Goal: Task Accomplishment & Management: Manage account settings

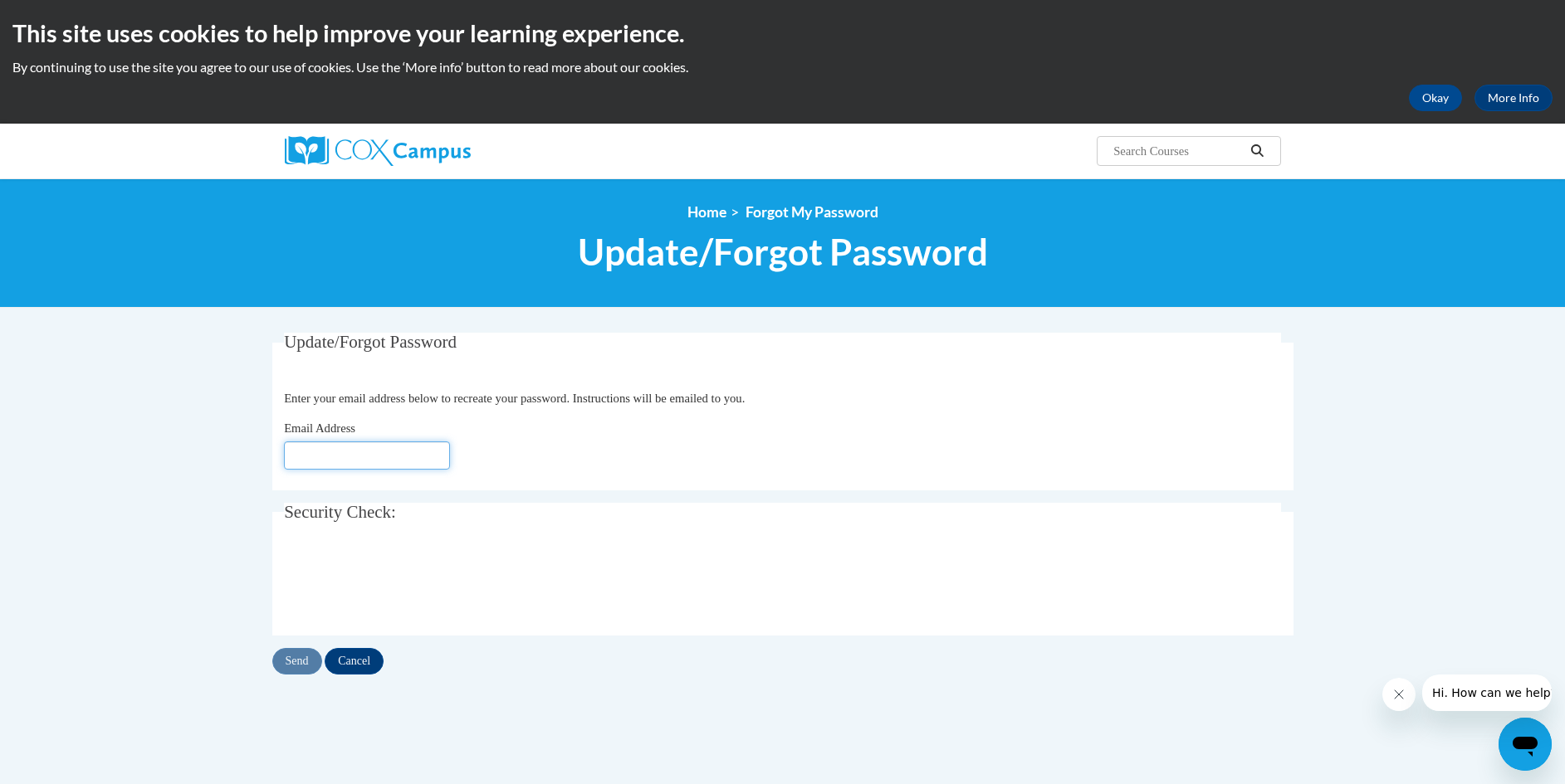
click at [322, 454] on input "Email Address" at bounding box center [367, 455] width 166 height 28
type input "[EMAIL_ADDRESS][DOMAIN_NAME]"
click at [294, 664] on input "Send" at bounding box center [297, 661] width 50 height 27
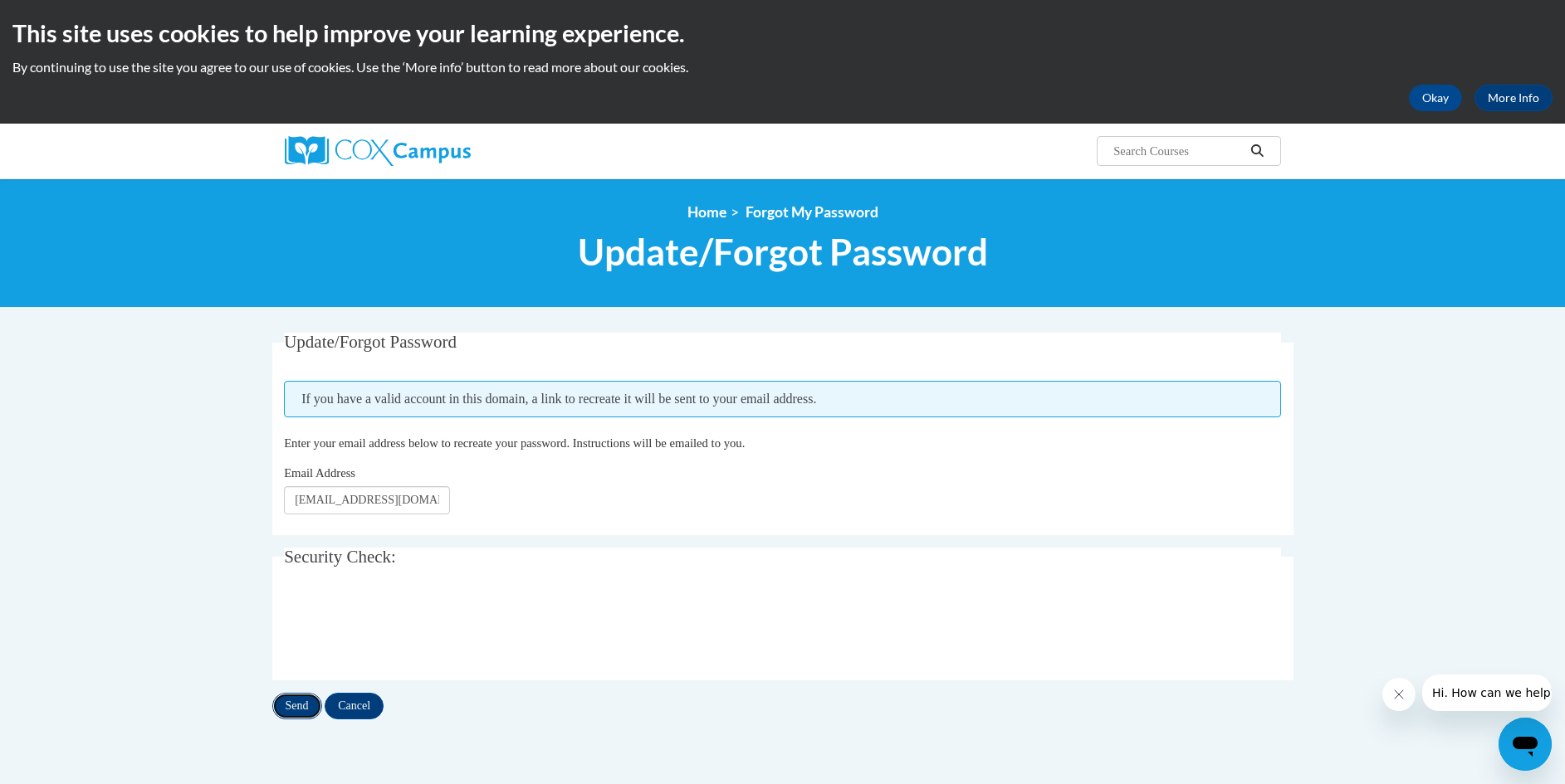
click at [291, 708] on input "Send" at bounding box center [297, 706] width 50 height 27
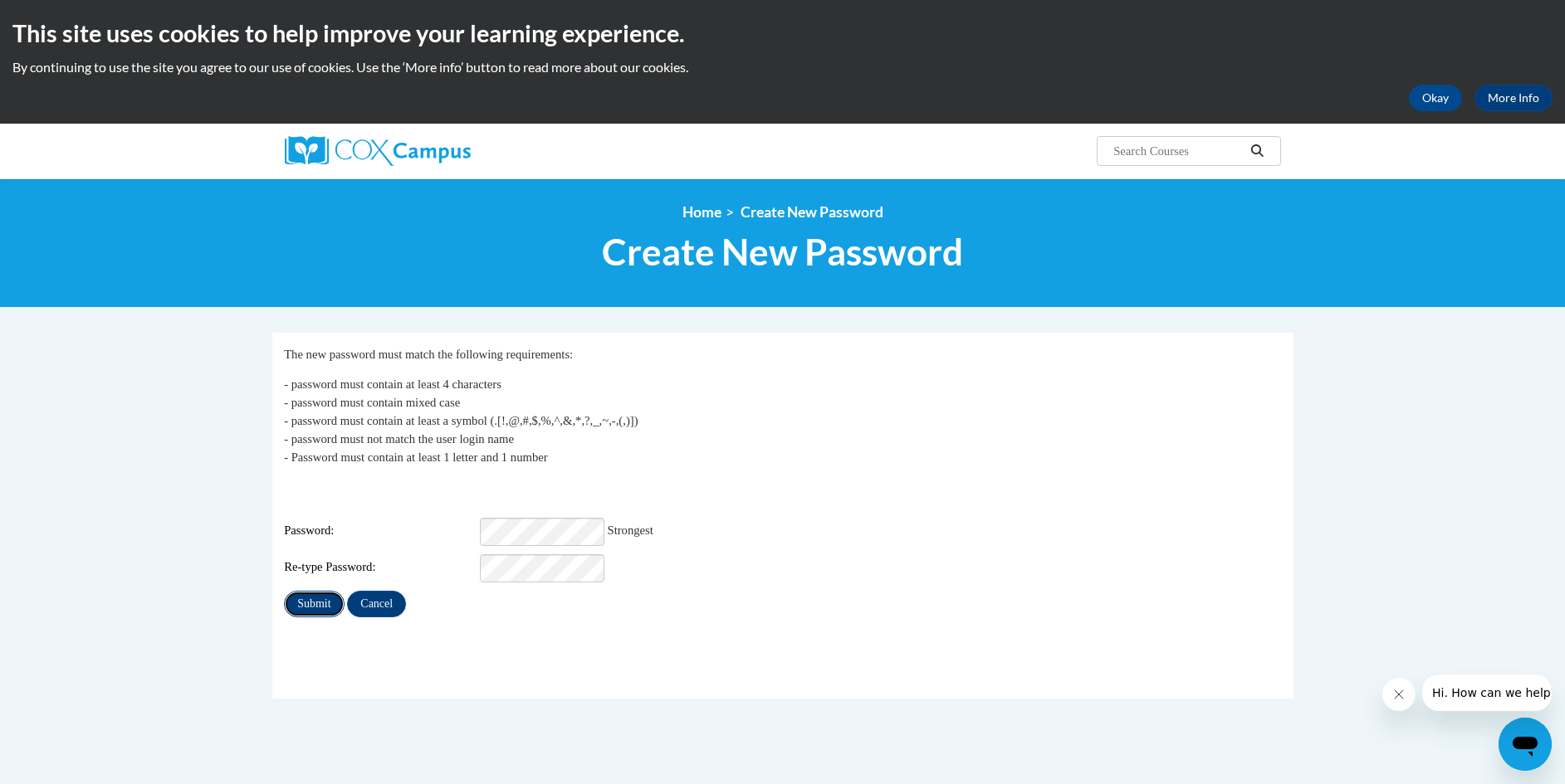
click at [320, 596] on input "Submit" at bounding box center [314, 603] width 60 height 27
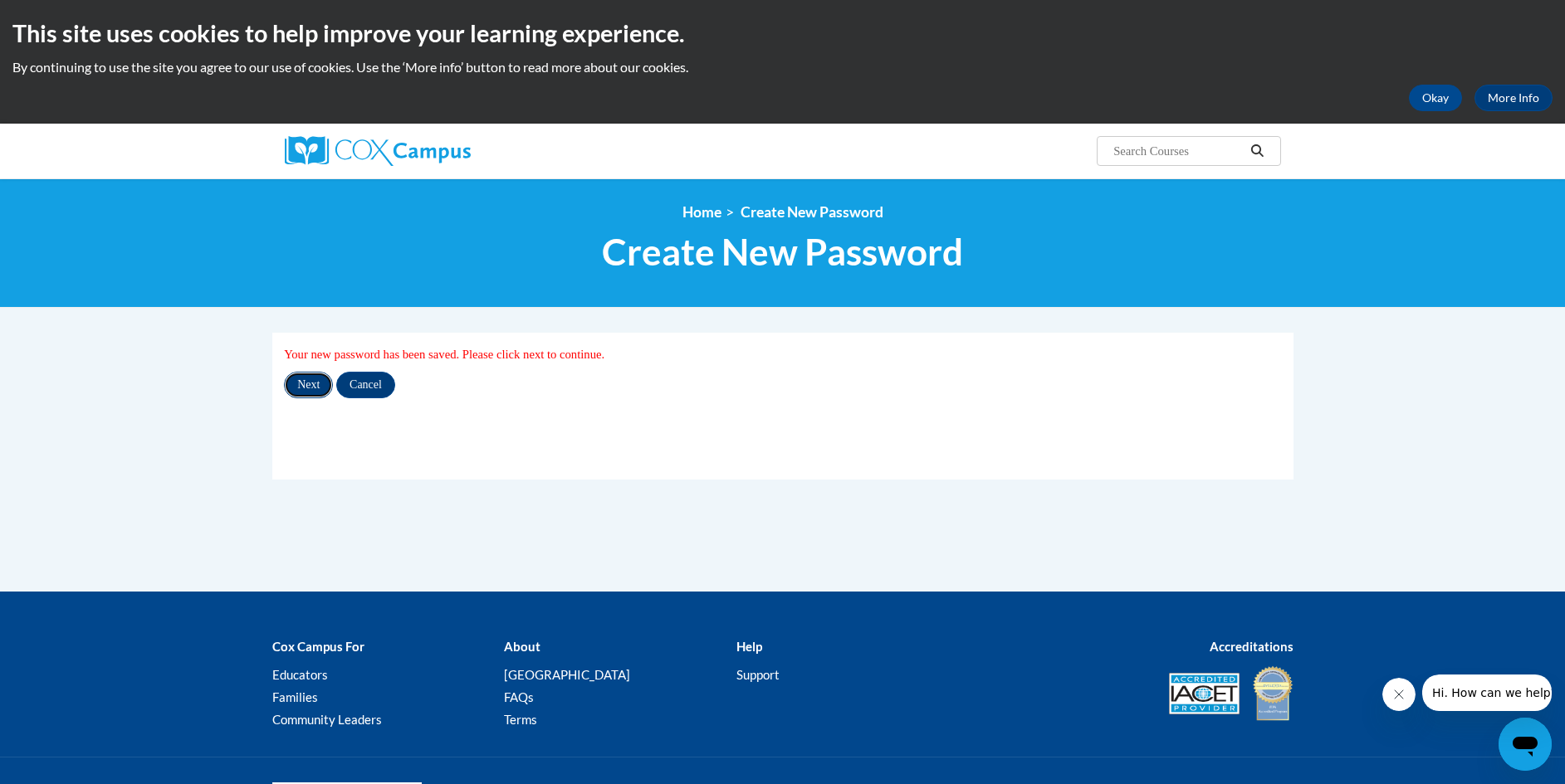
click at [311, 389] on input "Next" at bounding box center [308, 385] width 49 height 27
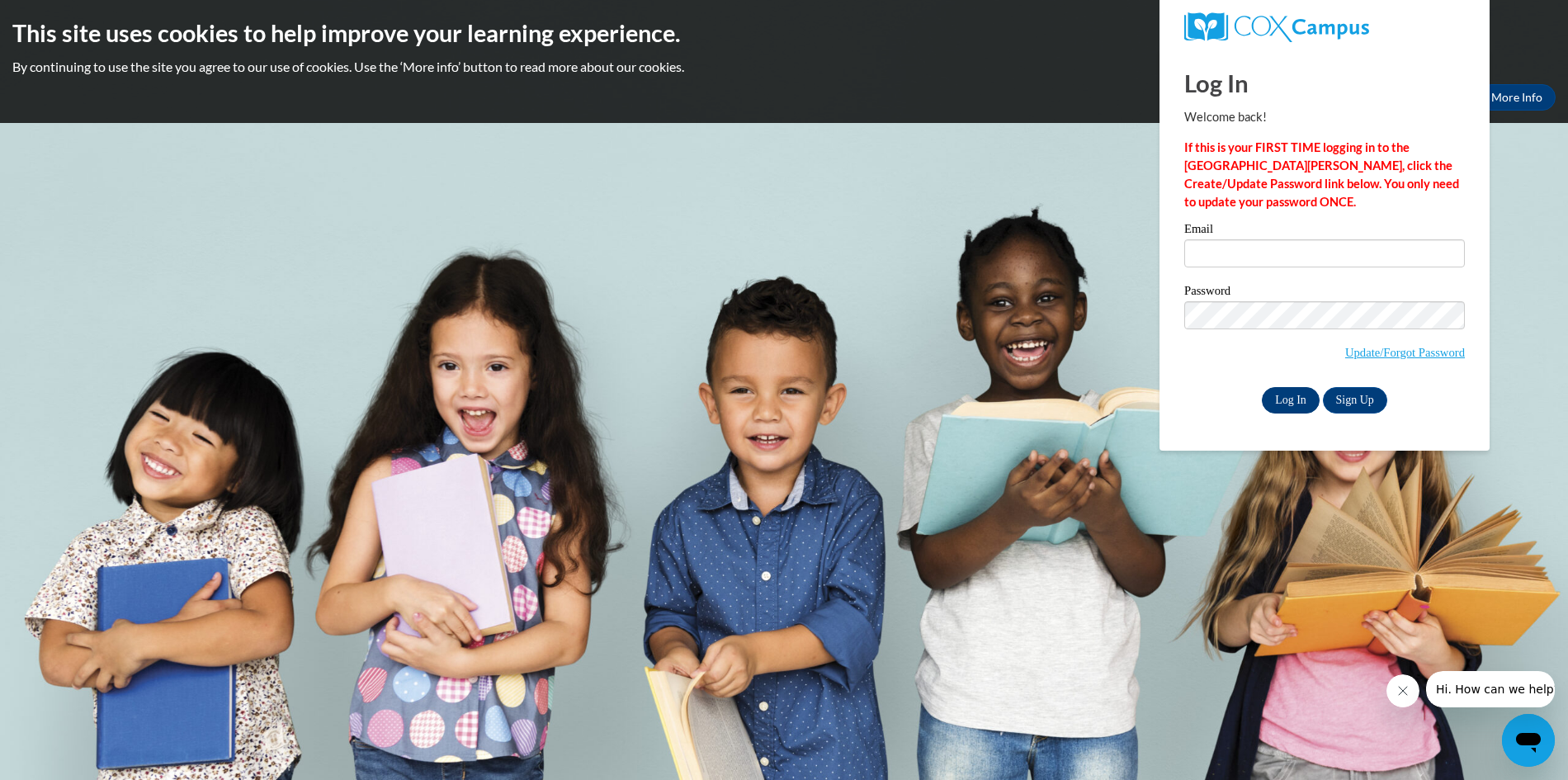
type input "anitasj@ccrcinc.com"
click at [1290, 397] on input "Log In" at bounding box center [1291, 400] width 58 height 27
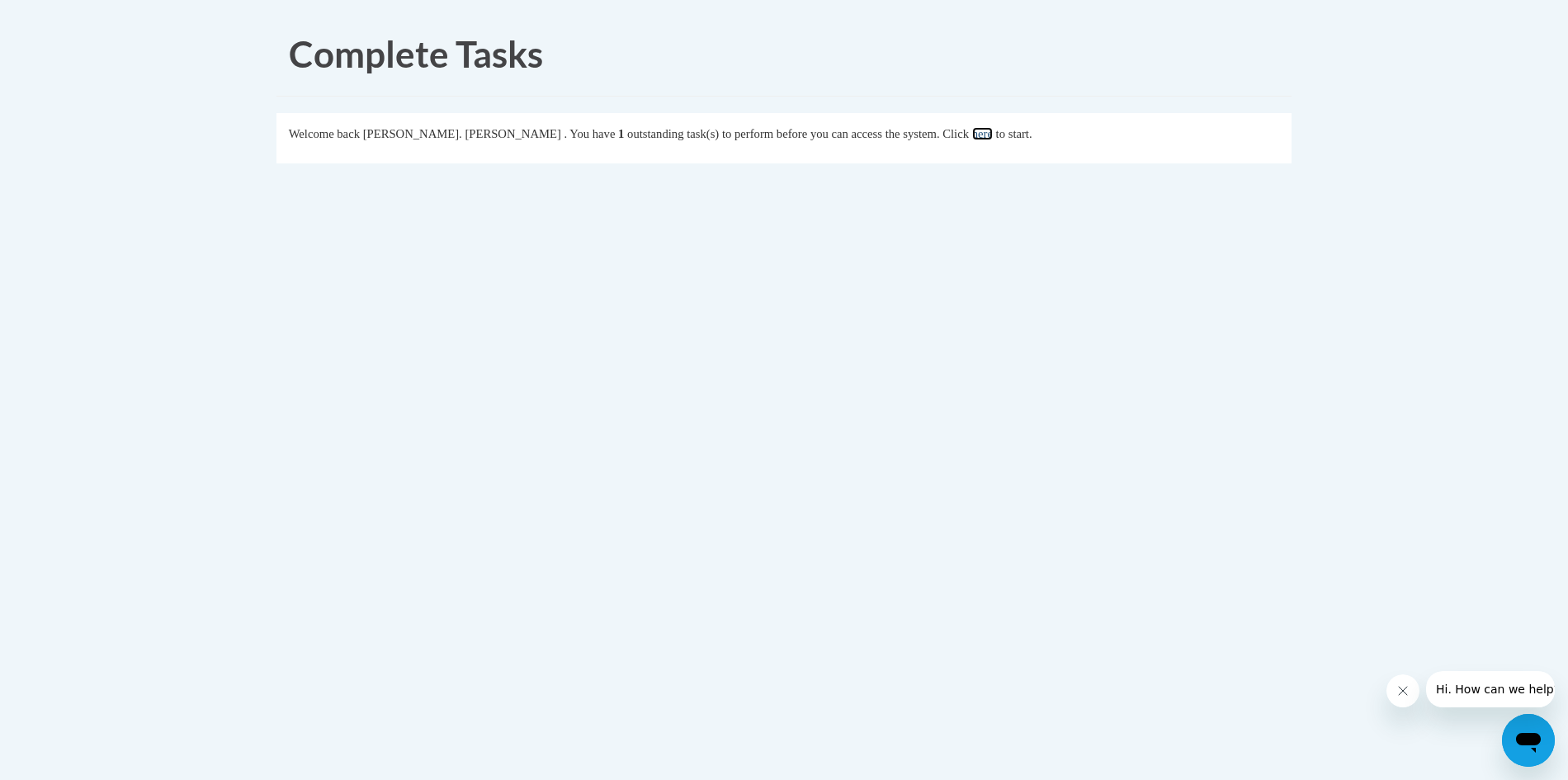
click at [973, 131] on link "here" at bounding box center [983, 133] width 21 height 13
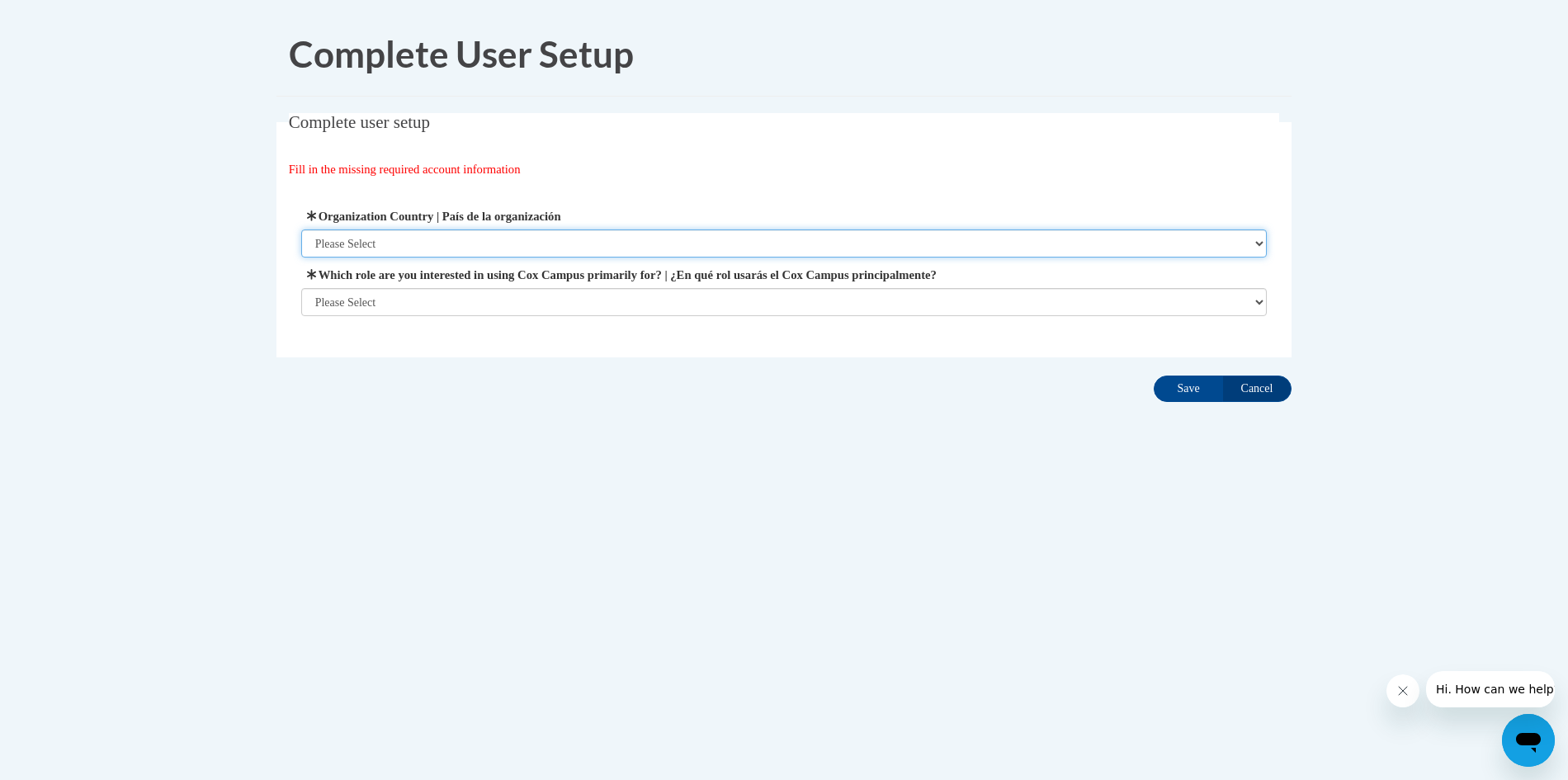
click at [1261, 245] on select "Please Select United States | Estados Unidos Outside of the United States | Fue…" at bounding box center [784, 243] width 967 height 28
select select "ad49bcad-a171-4b2e-b99c-48b446064914"
click at [301, 230] on select "Please Select United States | Estados Unidos Outside of the United States | Fue…" at bounding box center [784, 243] width 967 height 28
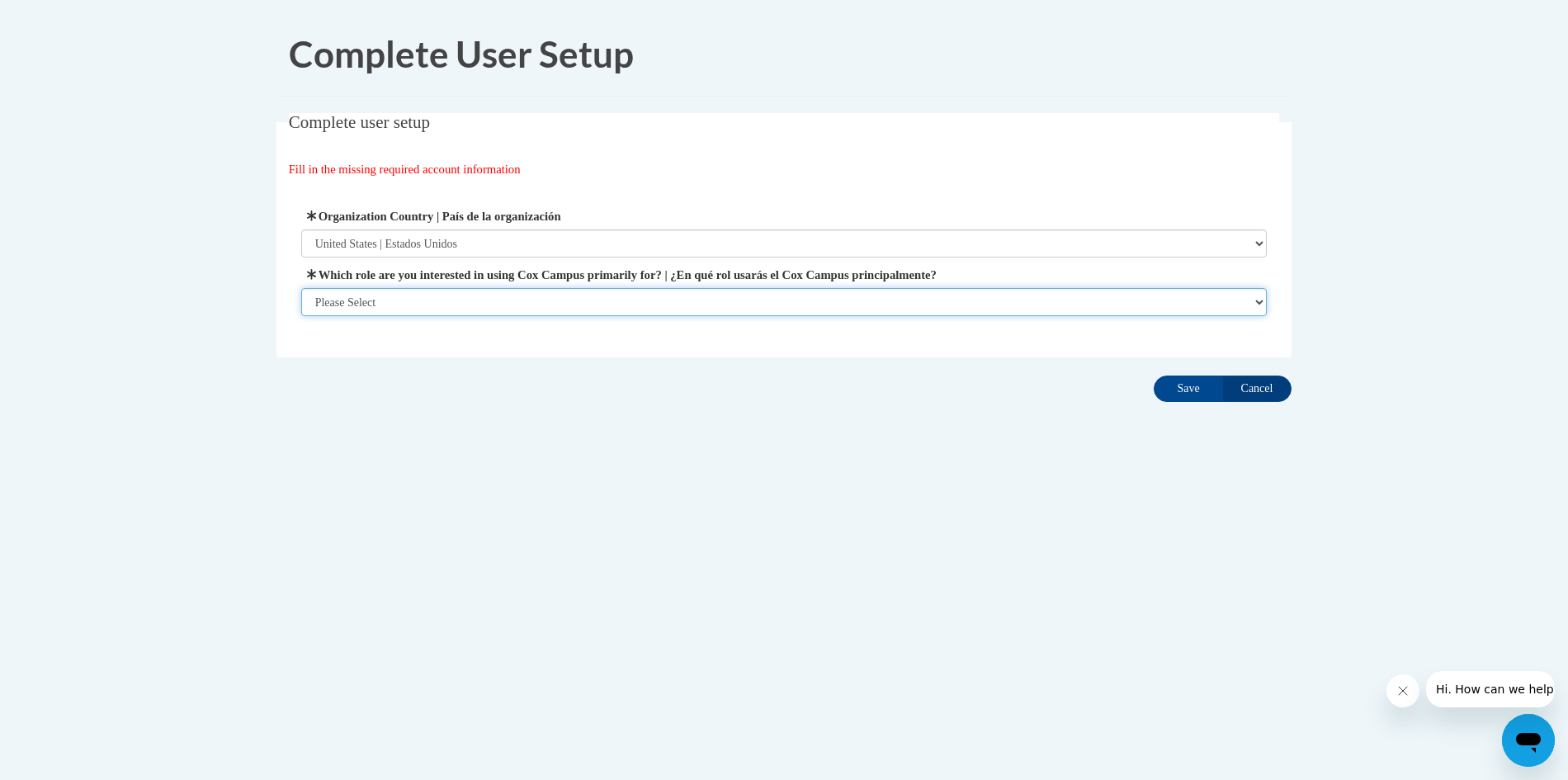
click at [1260, 300] on select "Please Select College/University | Colegio/Universidad Community/Nonprofit Part…" at bounding box center [784, 302] width 967 height 28
select select "fbf2d438-af2f-41f8-98f1-81c410e29de3"
click at [301, 316] on select "Please Select College/University | Colegio/Universidad Community/Nonprofit Part…" at bounding box center [784, 302] width 967 height 28
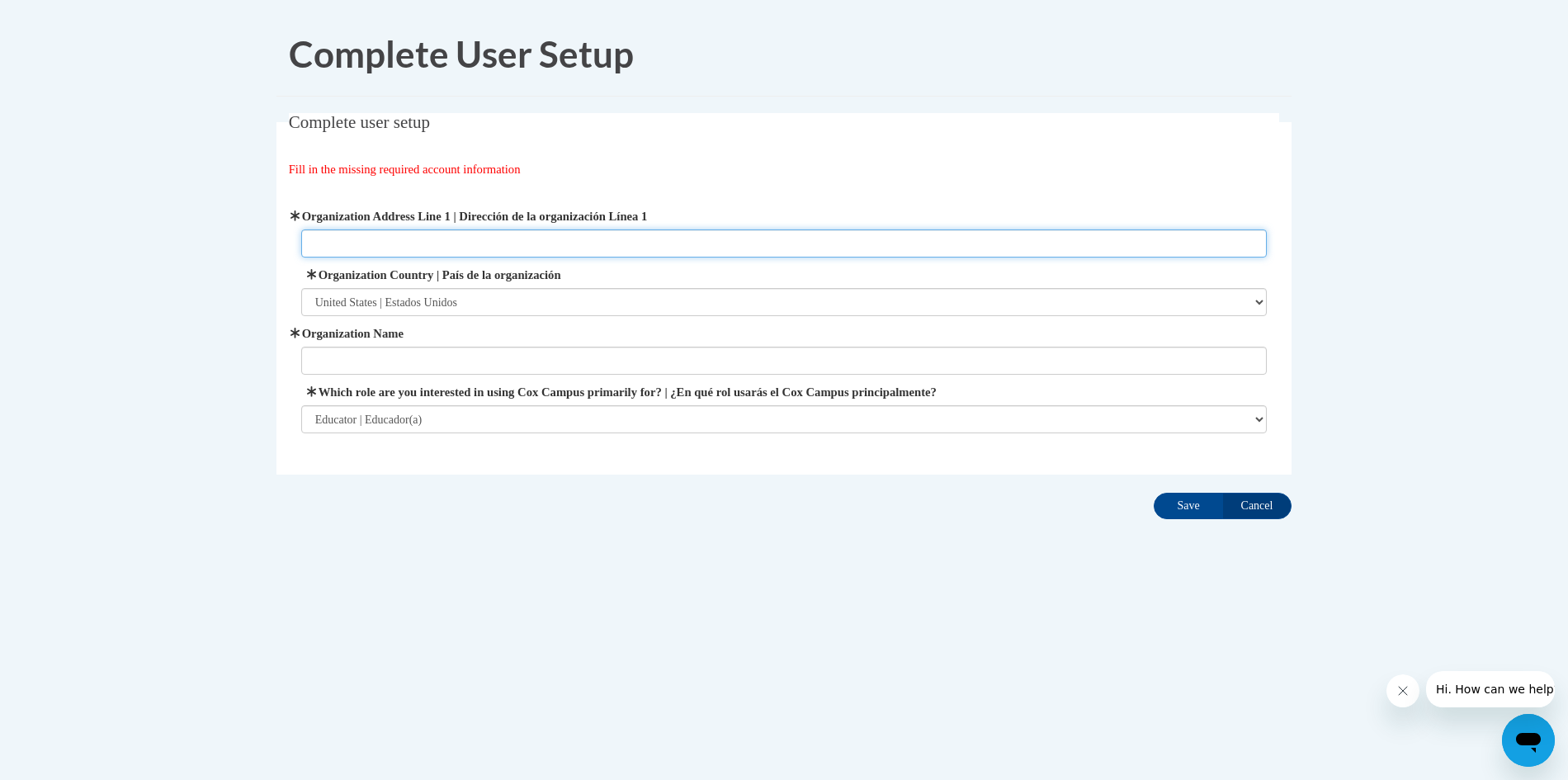
click at [387, 243] on input "Organization Address Line 1 | Dirección de la organización Línea 1" at bounding box center [784, 243] width 967 height 28
type input "5350 Oberlin Ave. Lorain, OH 44053"
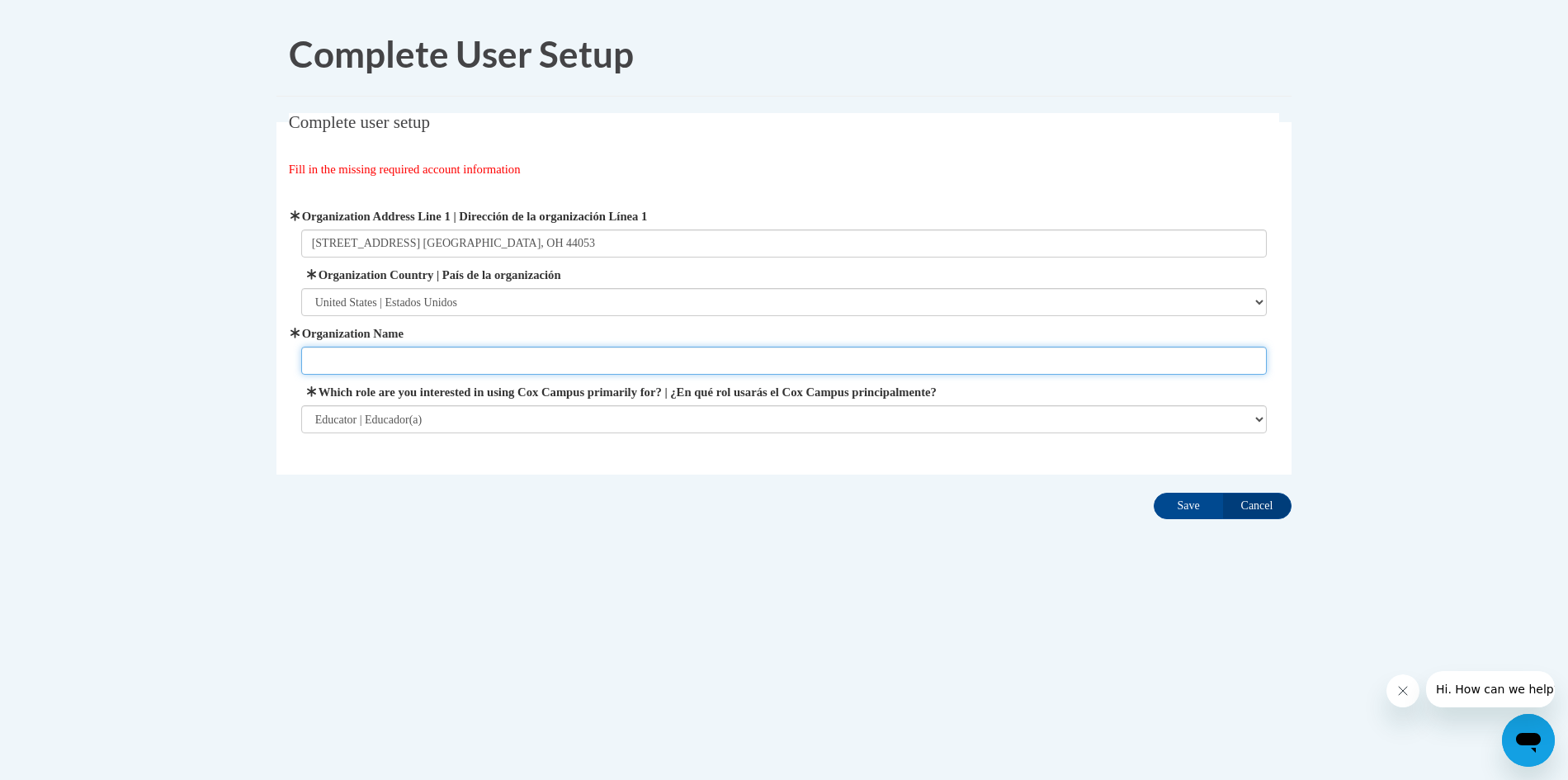
click at [407, 364] on input "Organization Name" at bounding box center [784, 361] width 967 height 28
type input "Child Care Resource Center"
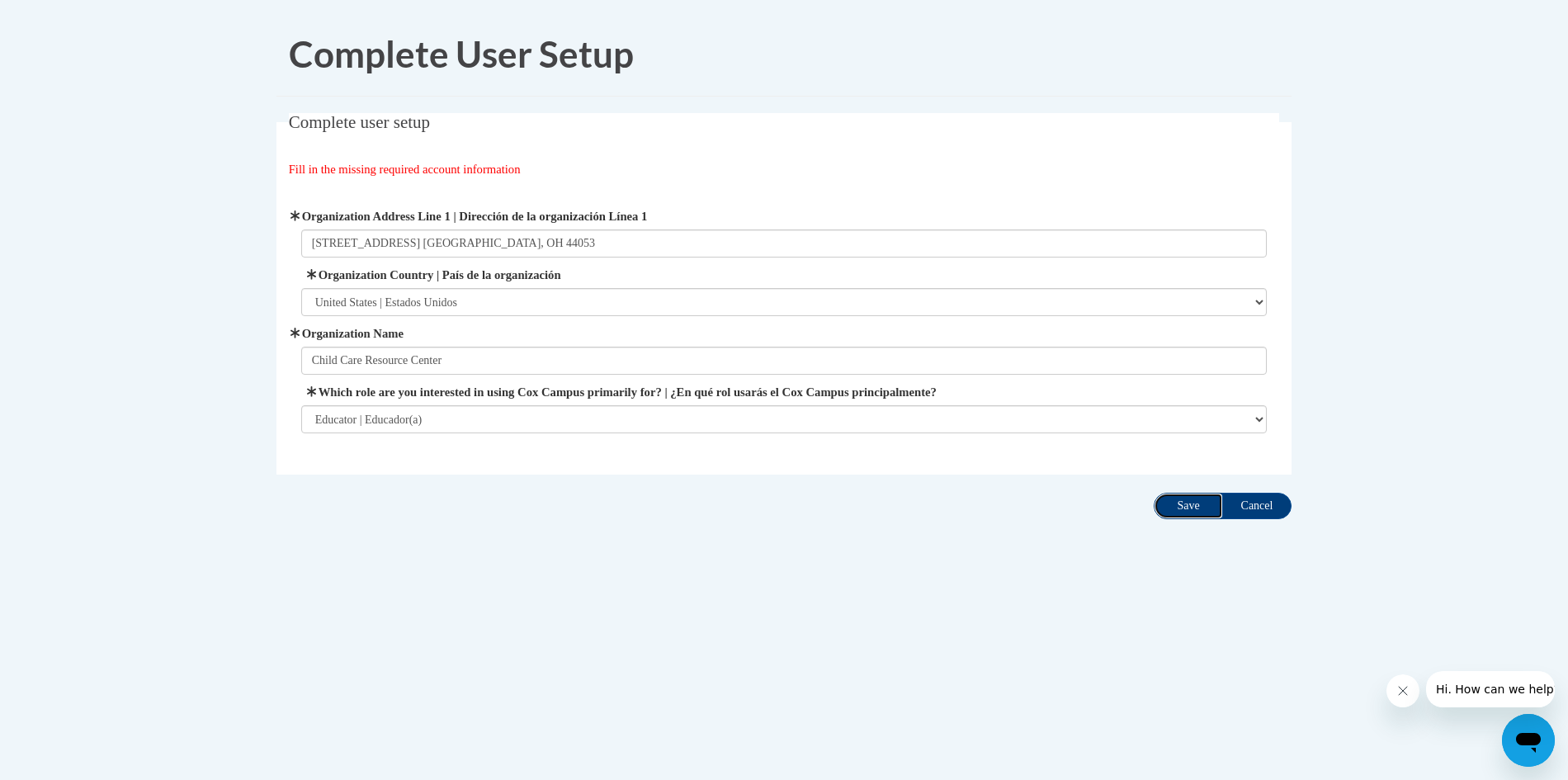
click at [1196, 510] on input "Save" at bounding box center [1188, 506] width 70 height 27
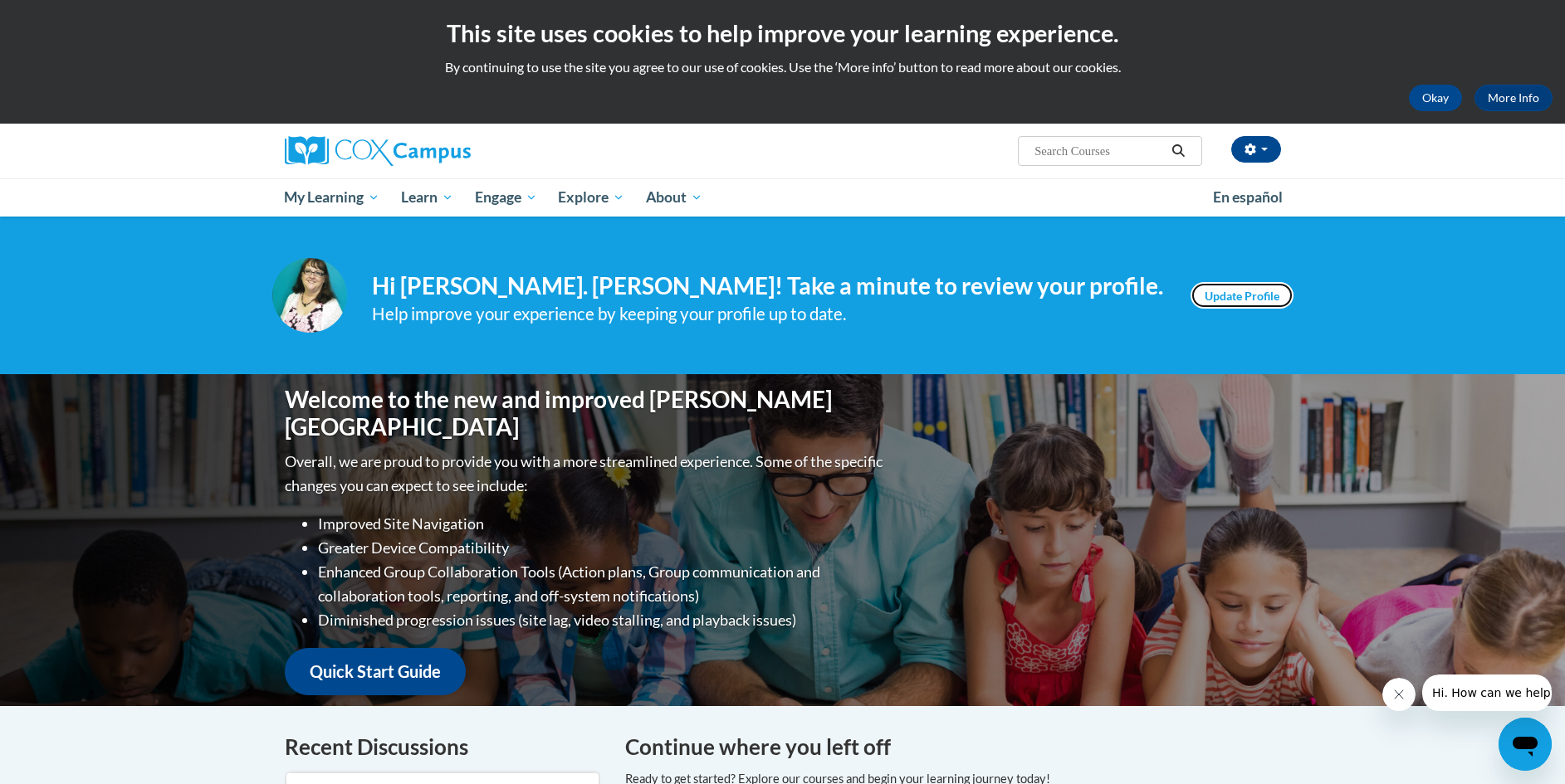
click at [1245, 299] on link "Update Profile" at bounding box center [1241, 295] width 103 height 27
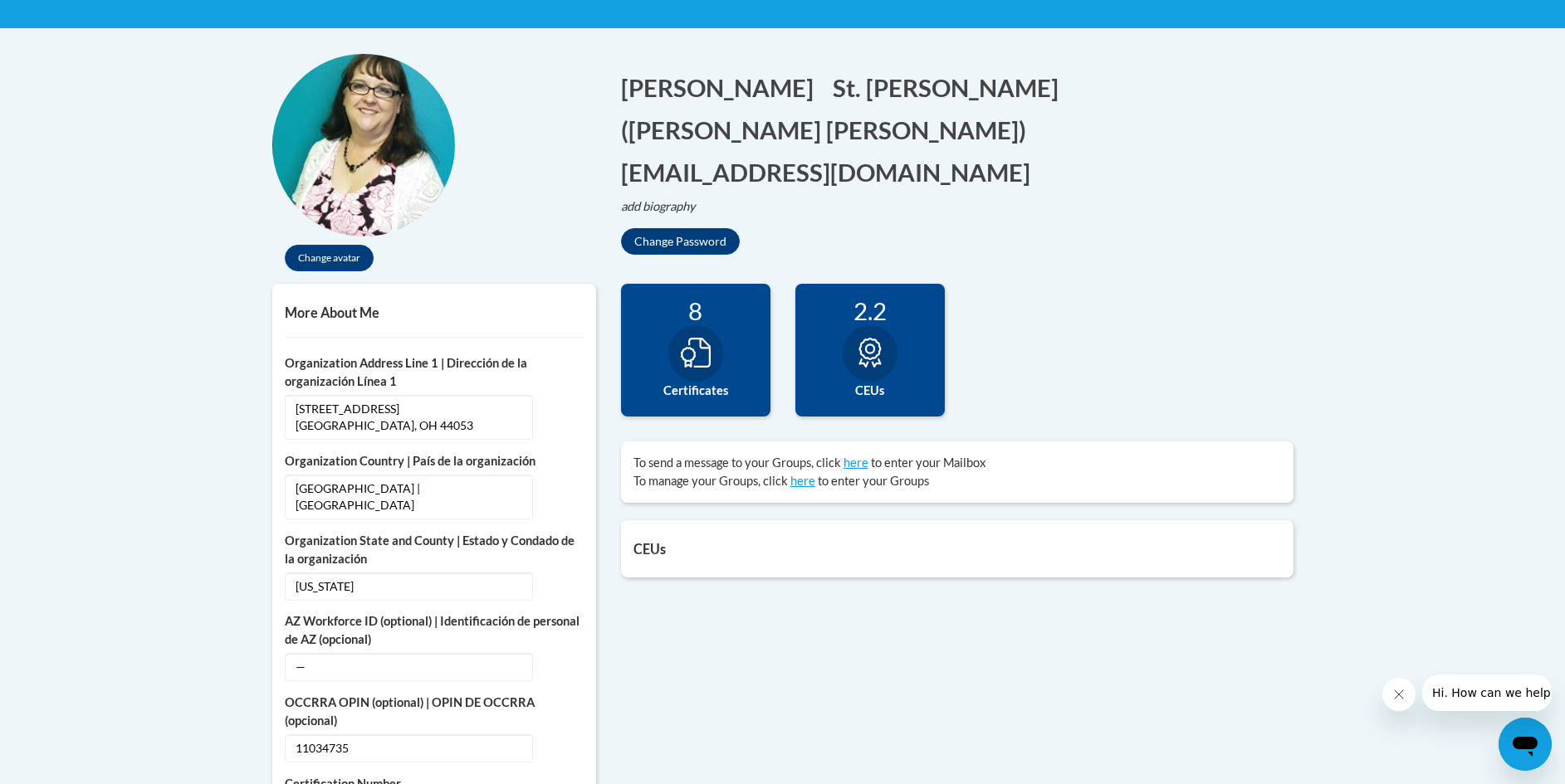
scroll to position [332, 0]
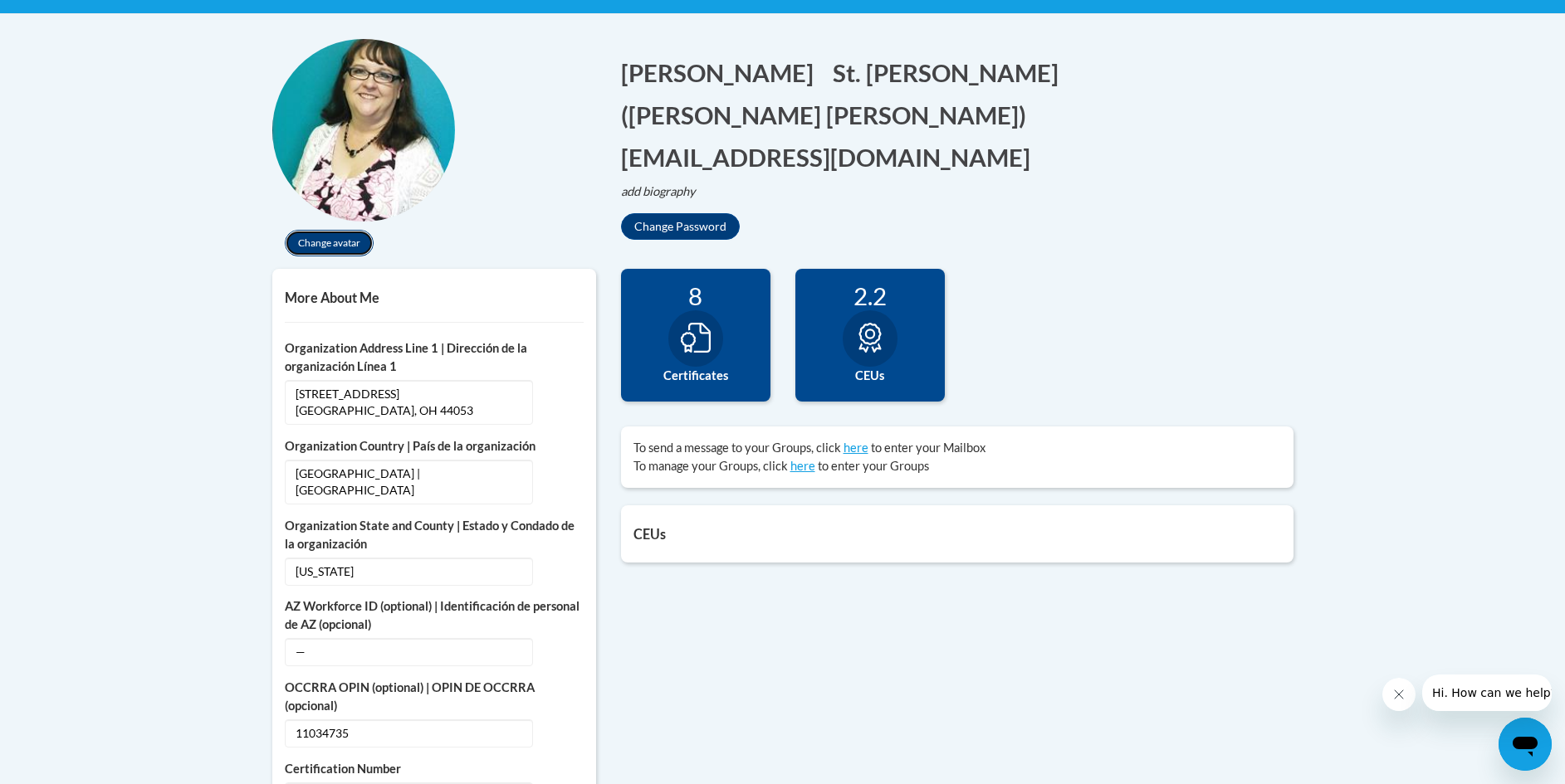
click at [339, 244] on button "Change avatar" at bounding box center [329, 243] width 89 height 27
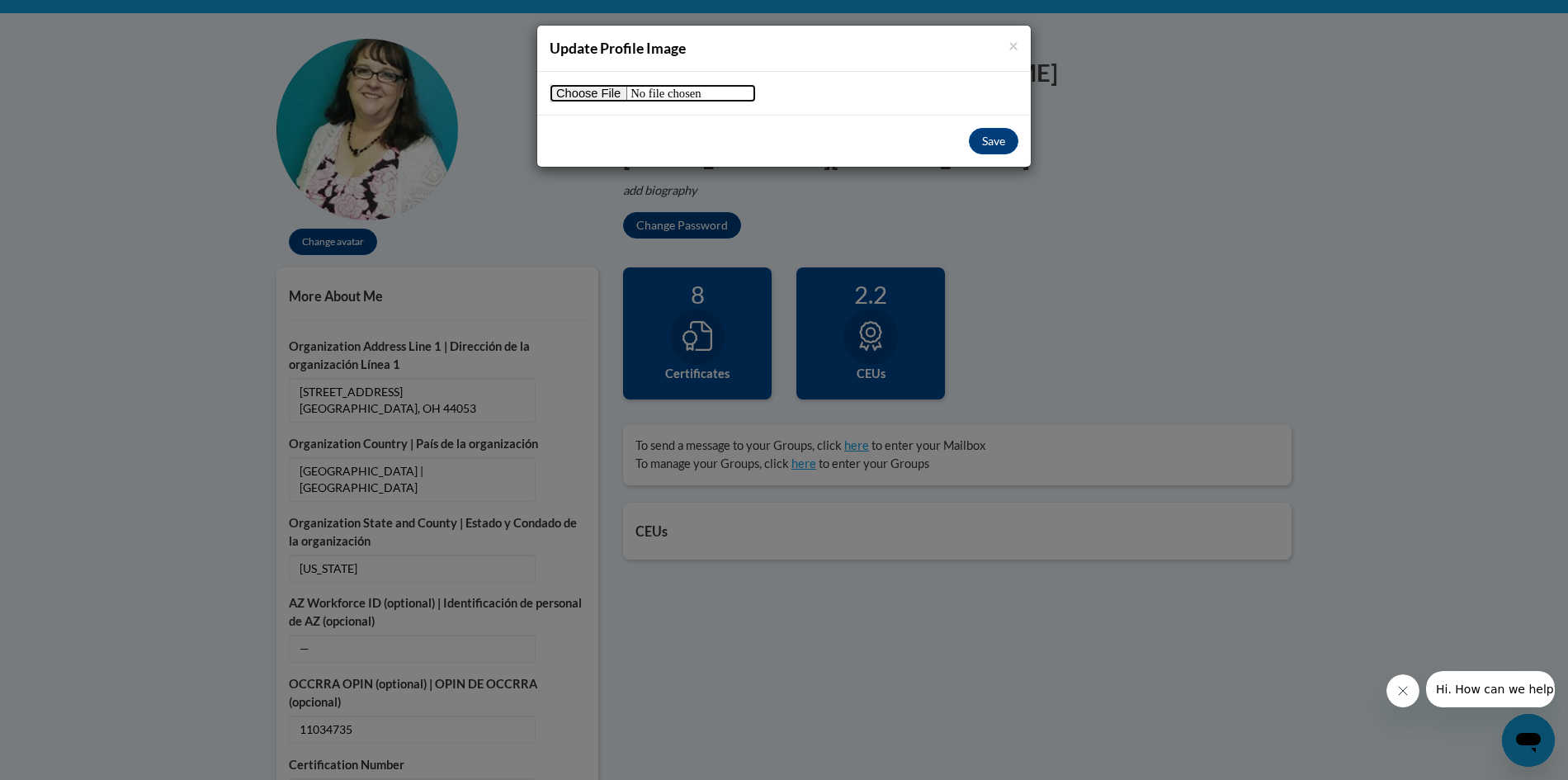
click at [583, 96] on input "file" at bounding box center [653, 93] width 207 height 18
type input "C:\fakepath\Anita St. John.jpg"
click at [986, 140] on button "Save" at bounding box center [994, 141] width 50 height 27
click at [987, 142] on button "Save" at bounding box center [994, 141] width 50 height 27
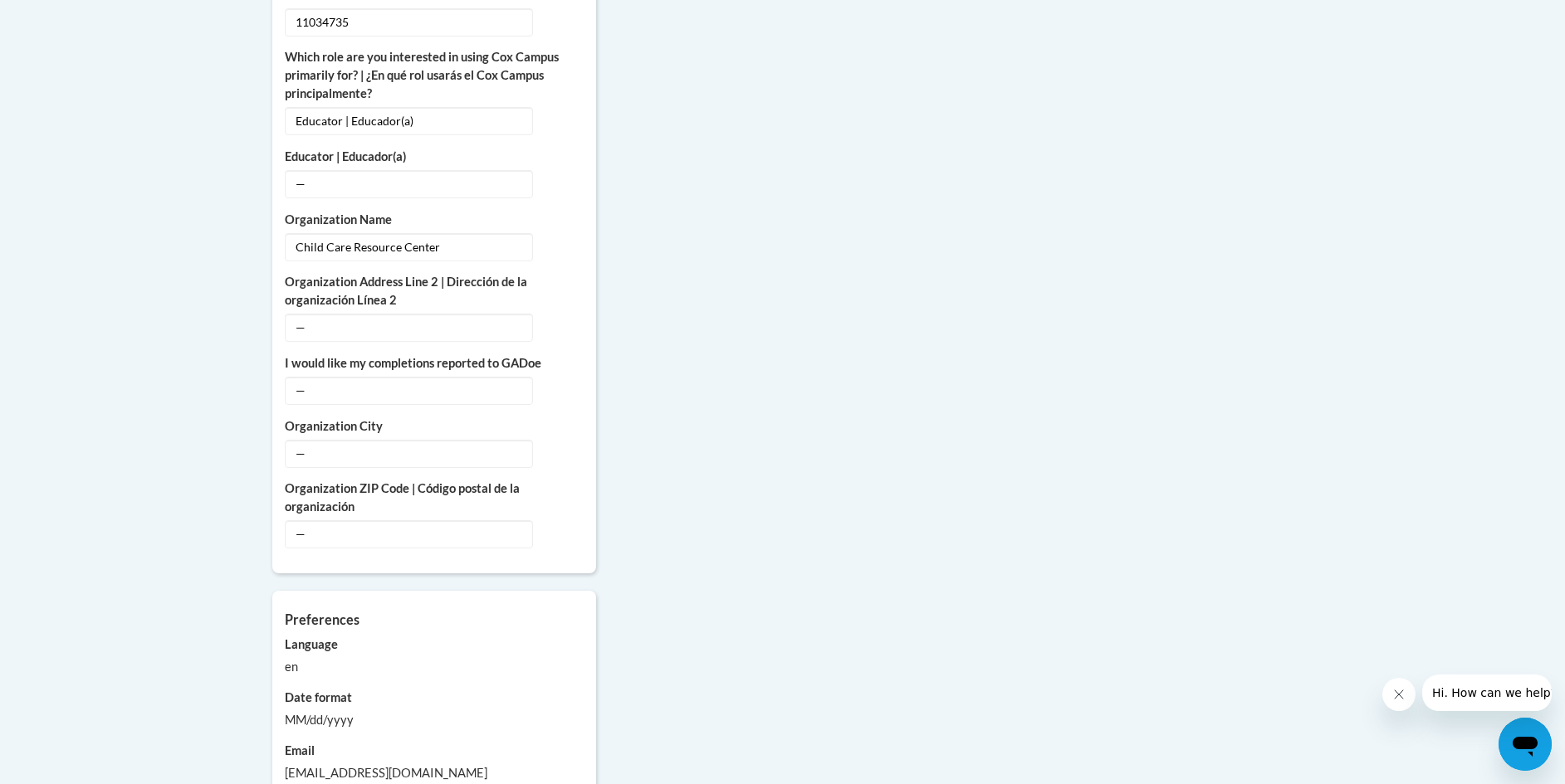
scroll to position [1079, 0]
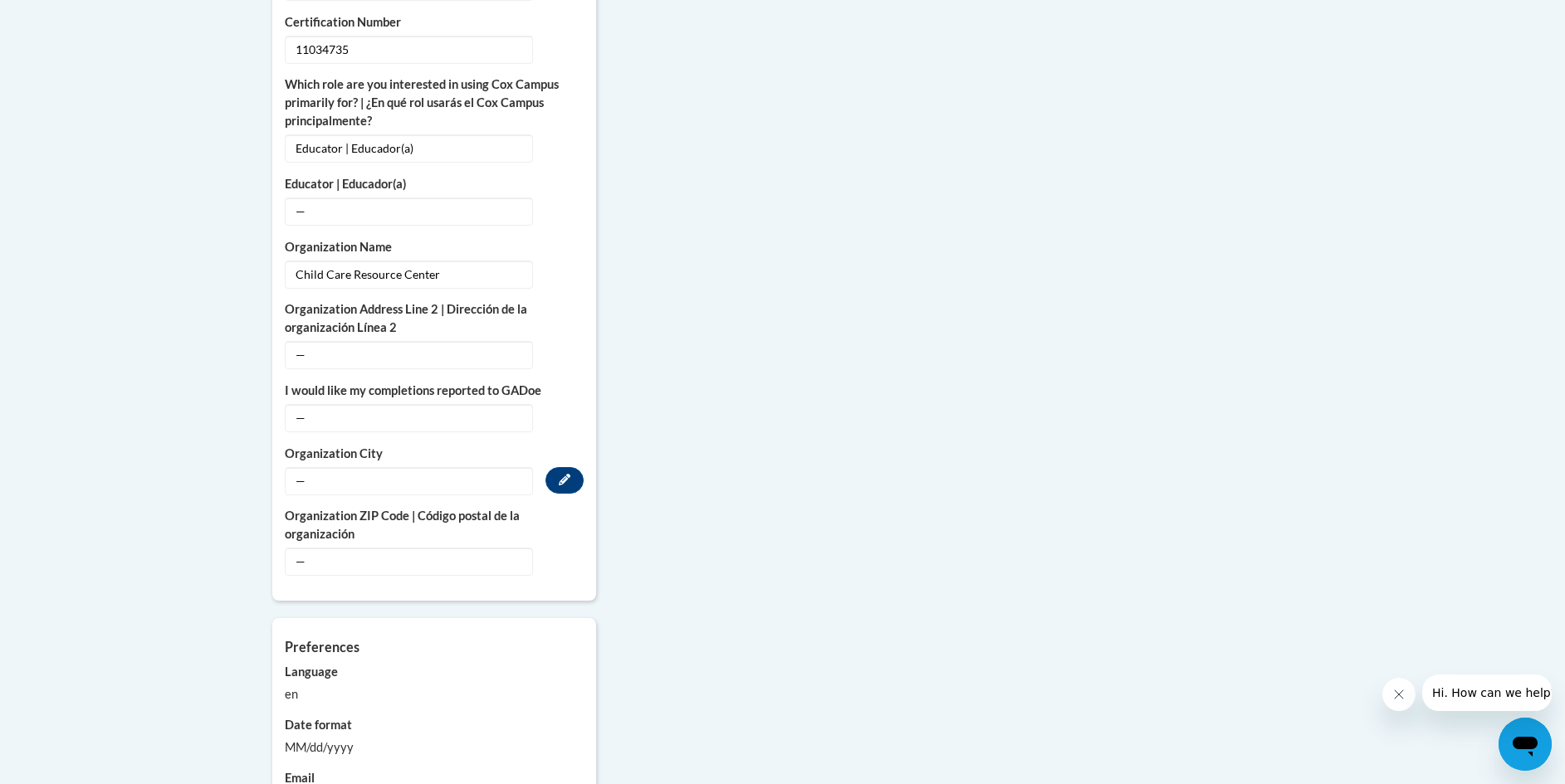
click at [317, 467] on span "—" at bounding box center [409, 481] width 248 height 28
click at [567, 473] on icon "Custom profile fields" at bounding box center [565, 479] width 12 height 12
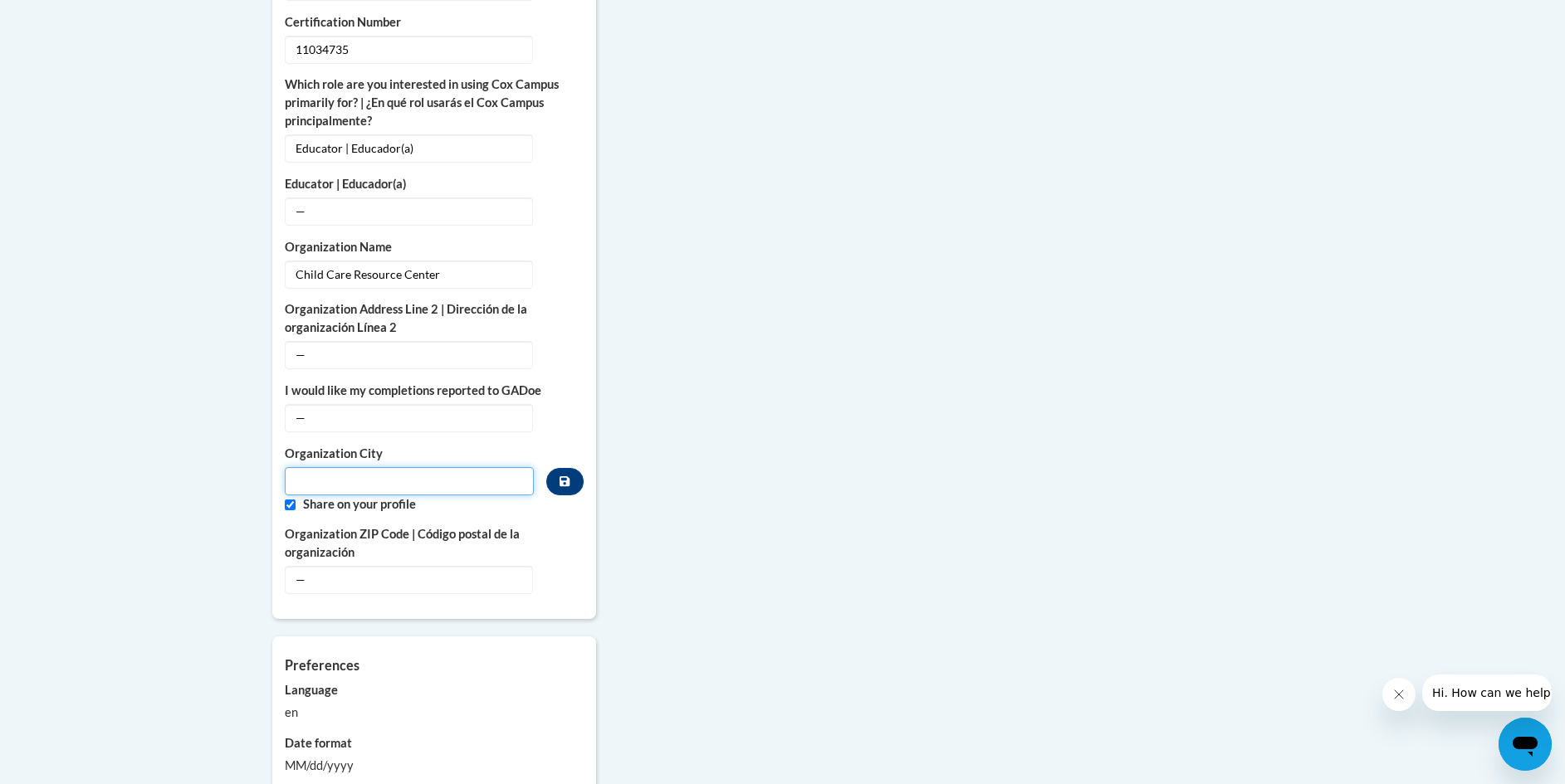
click at [359, 467] on input "Metadata input" at bounding box center [410, 481] width 250 height 28
type input "Lorain"
click at [563, 573] on icon "Custom profile fields" at bounding box center [565, 579] width 12 height 12
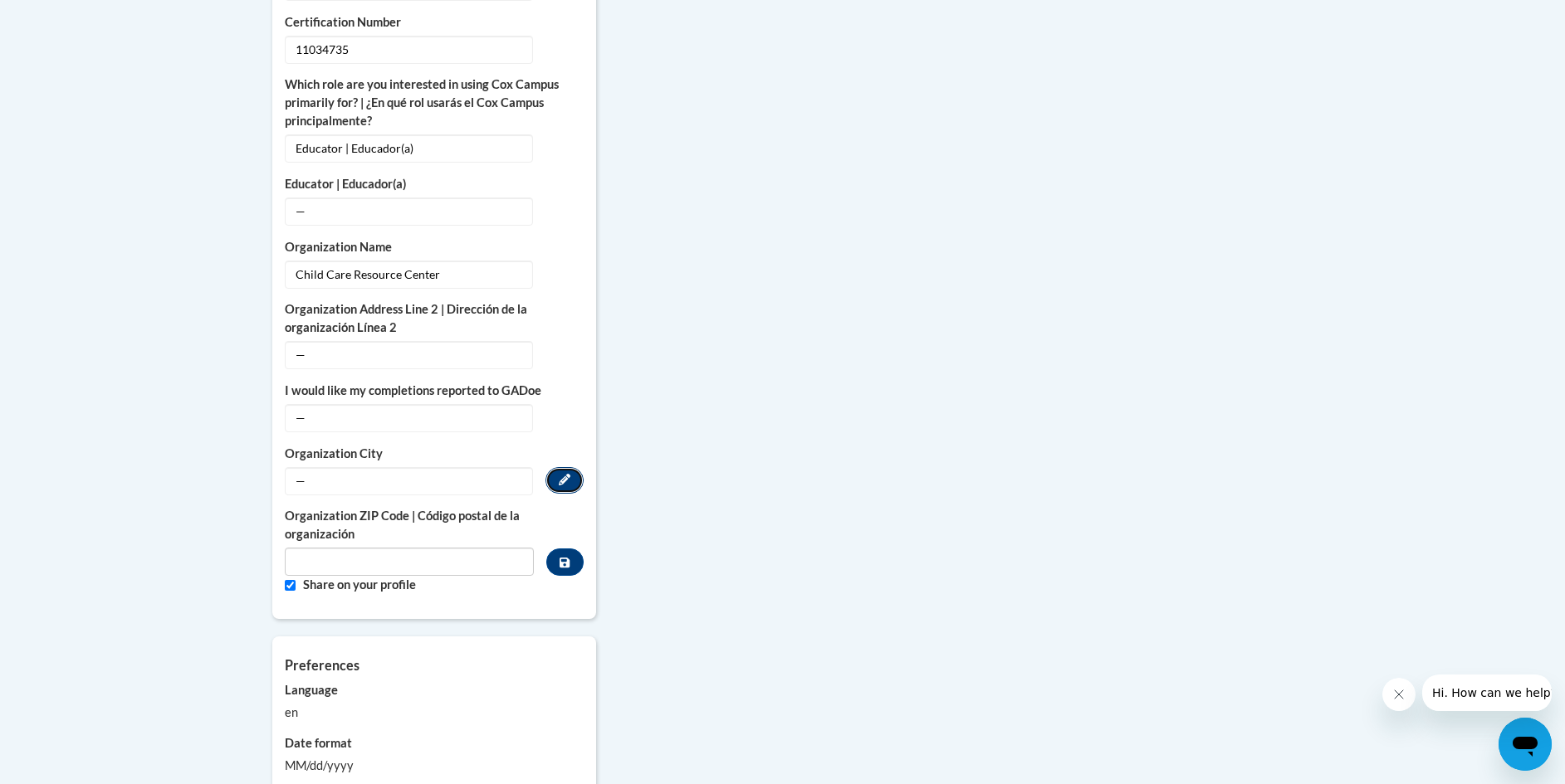
click at [565, 473] on icon "Custom profile fields" at bounding box center [565, 479] width 12 height 12
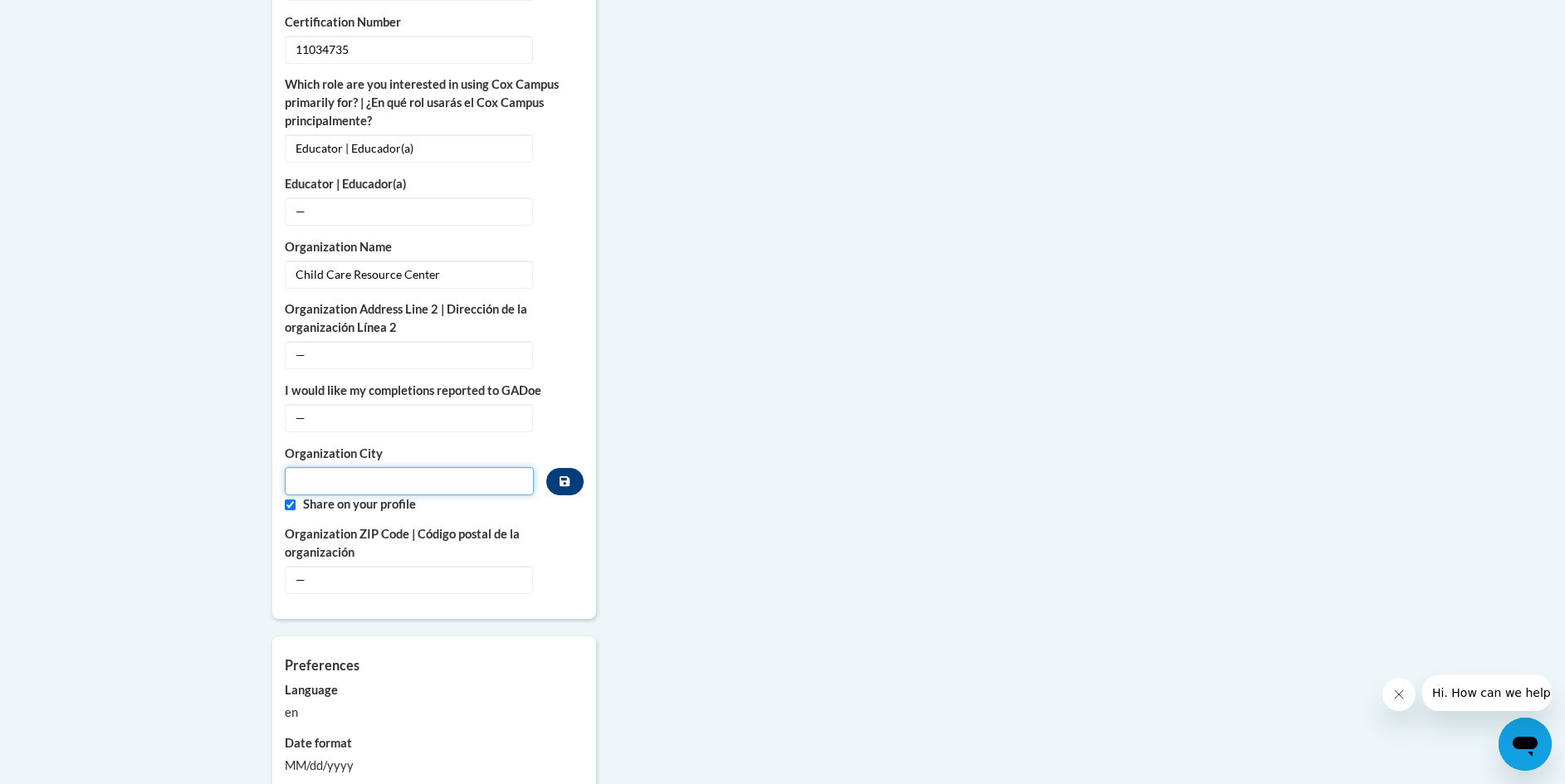
click at [343, 467] on input "Metadata input" at bounding box center [410, 481] width 250 height 28
type input "Lorain"
click at [552, 468] on button "Custom profile fields" at bounding box center [565, 481] width 37 height 27
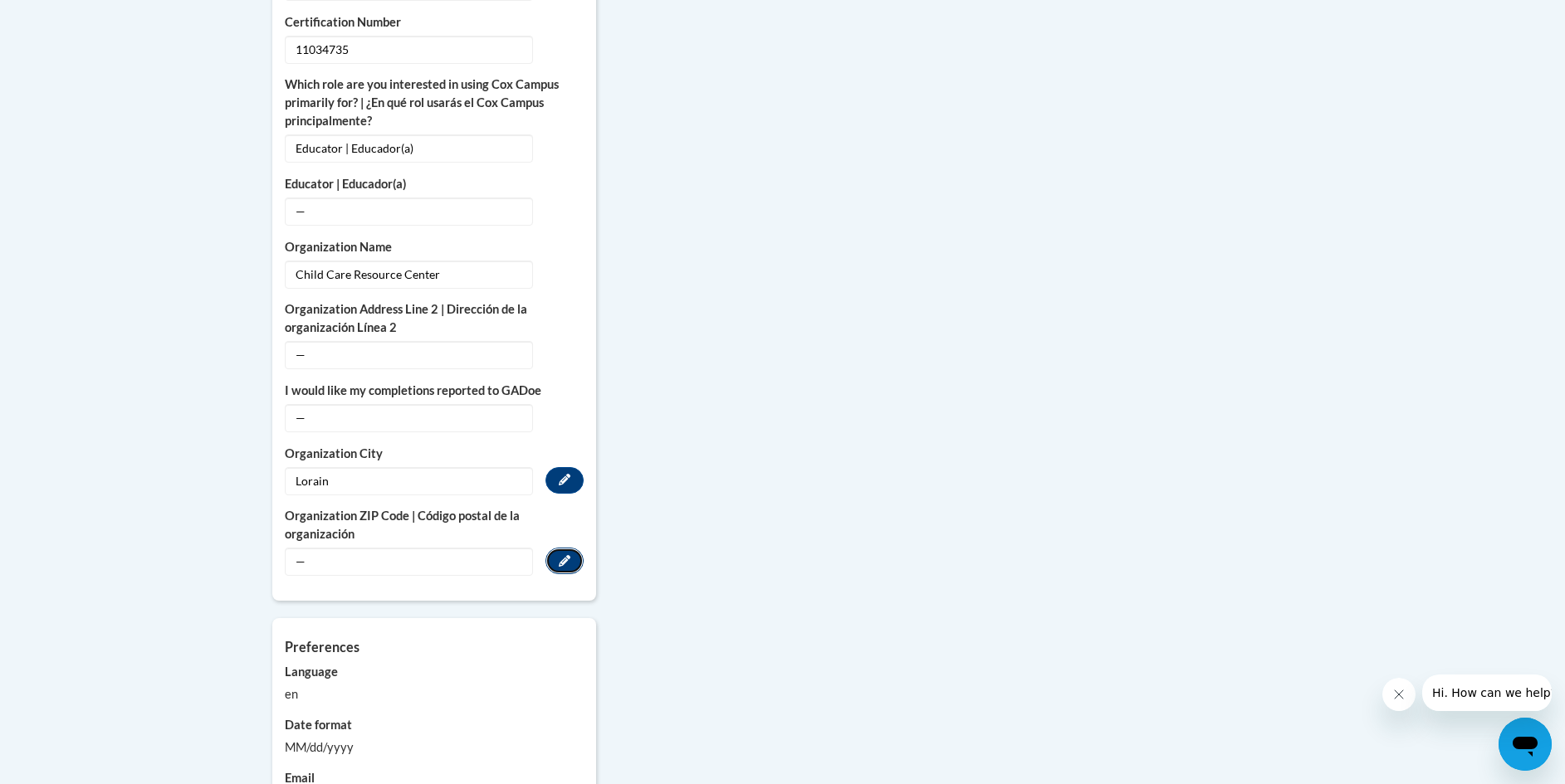
click at [560, 555] on icon "Custom profile fields" at bounding box center [565, 561] width 12 height 12
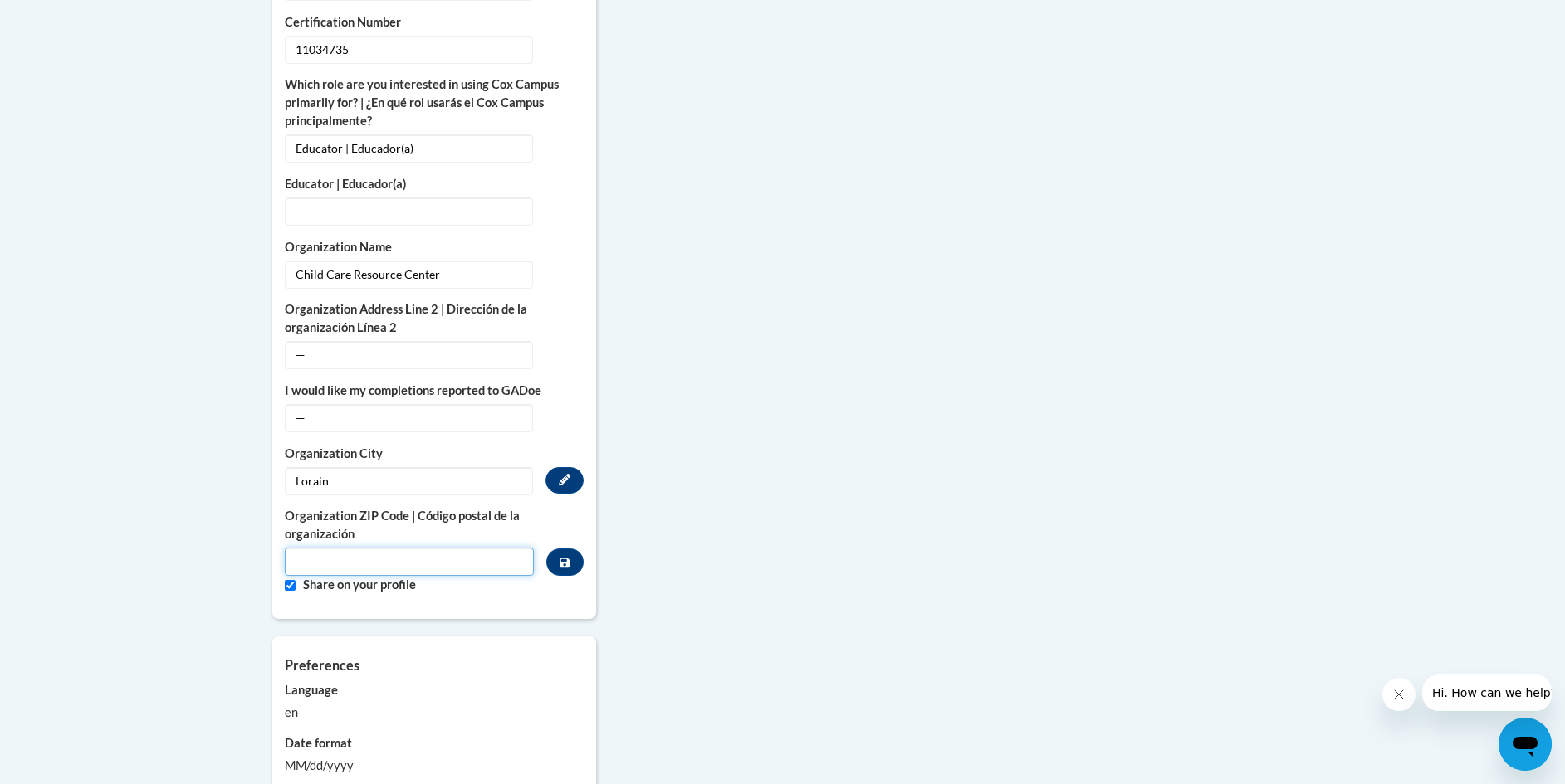
click at [471, 547] on input "Metadata input" at bounding box center [410, 561] width 250 height 28
type input "44053"
click at [557, 548] on button "Custom profile fields" at bounding box center [565, 561] width 37 height 27
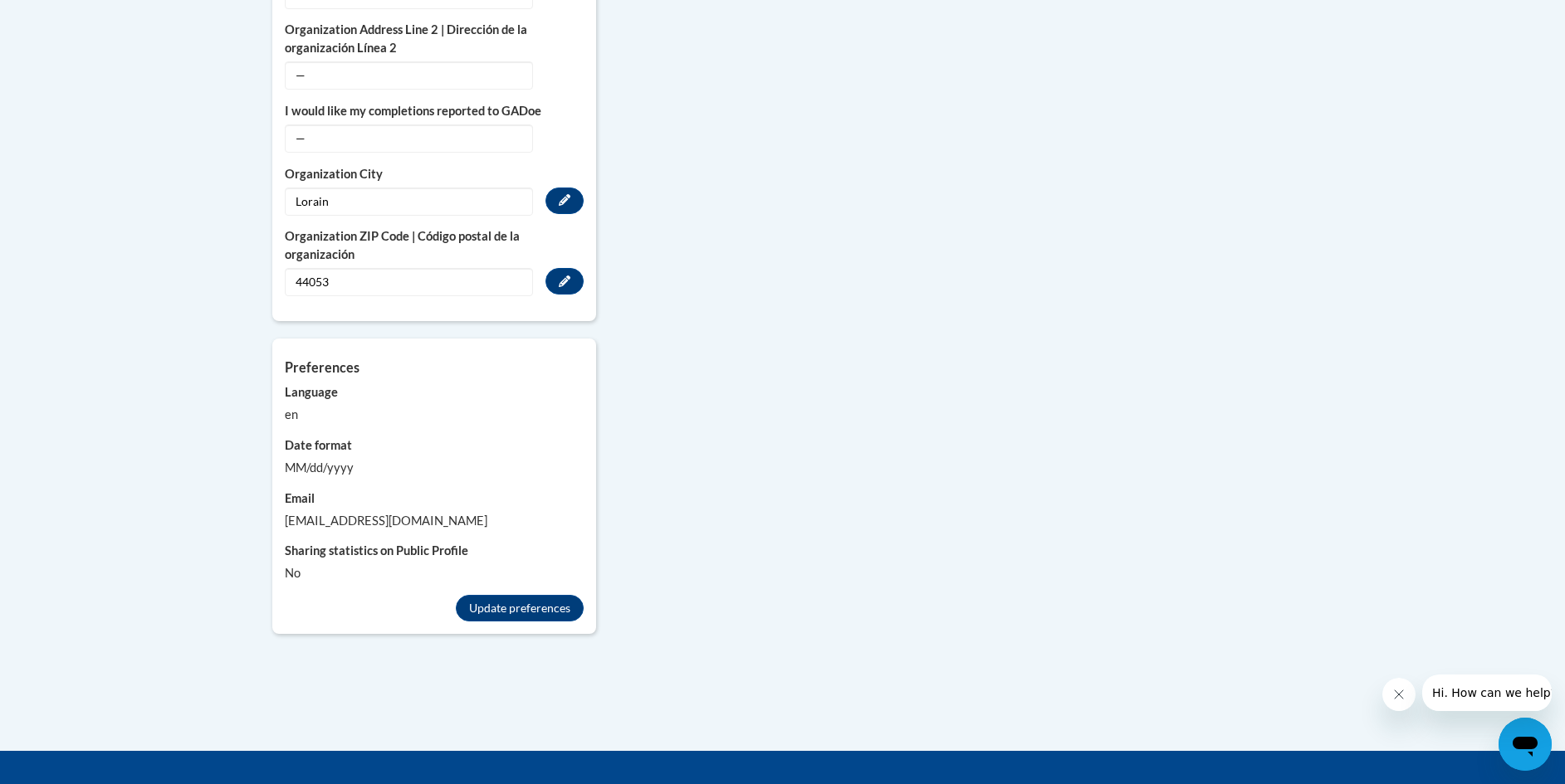
scroll to position [1410, 0]
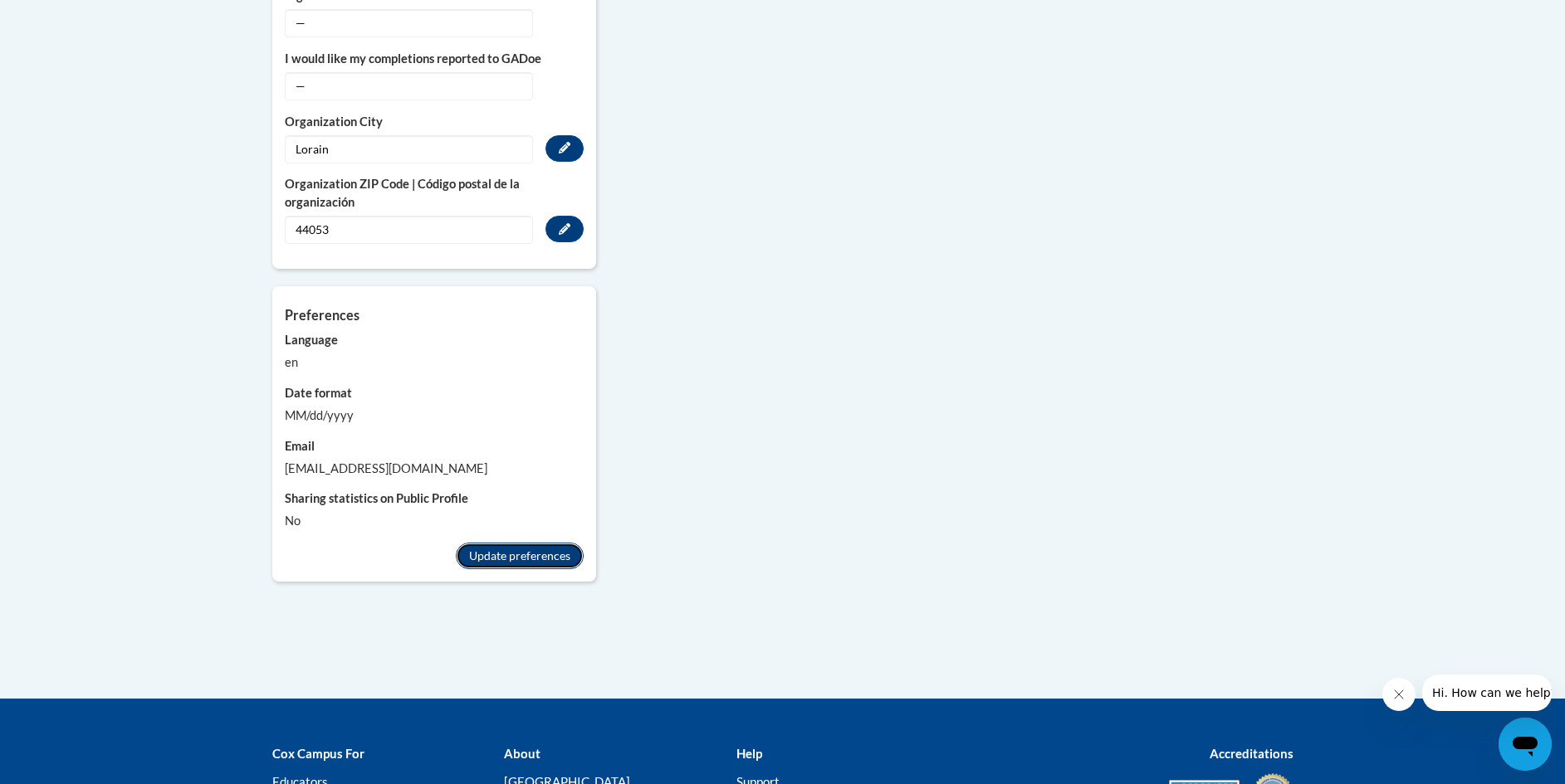
click at [542, 542] on button "Update preferences" at bounding box center [520, 555] width 128 height 27
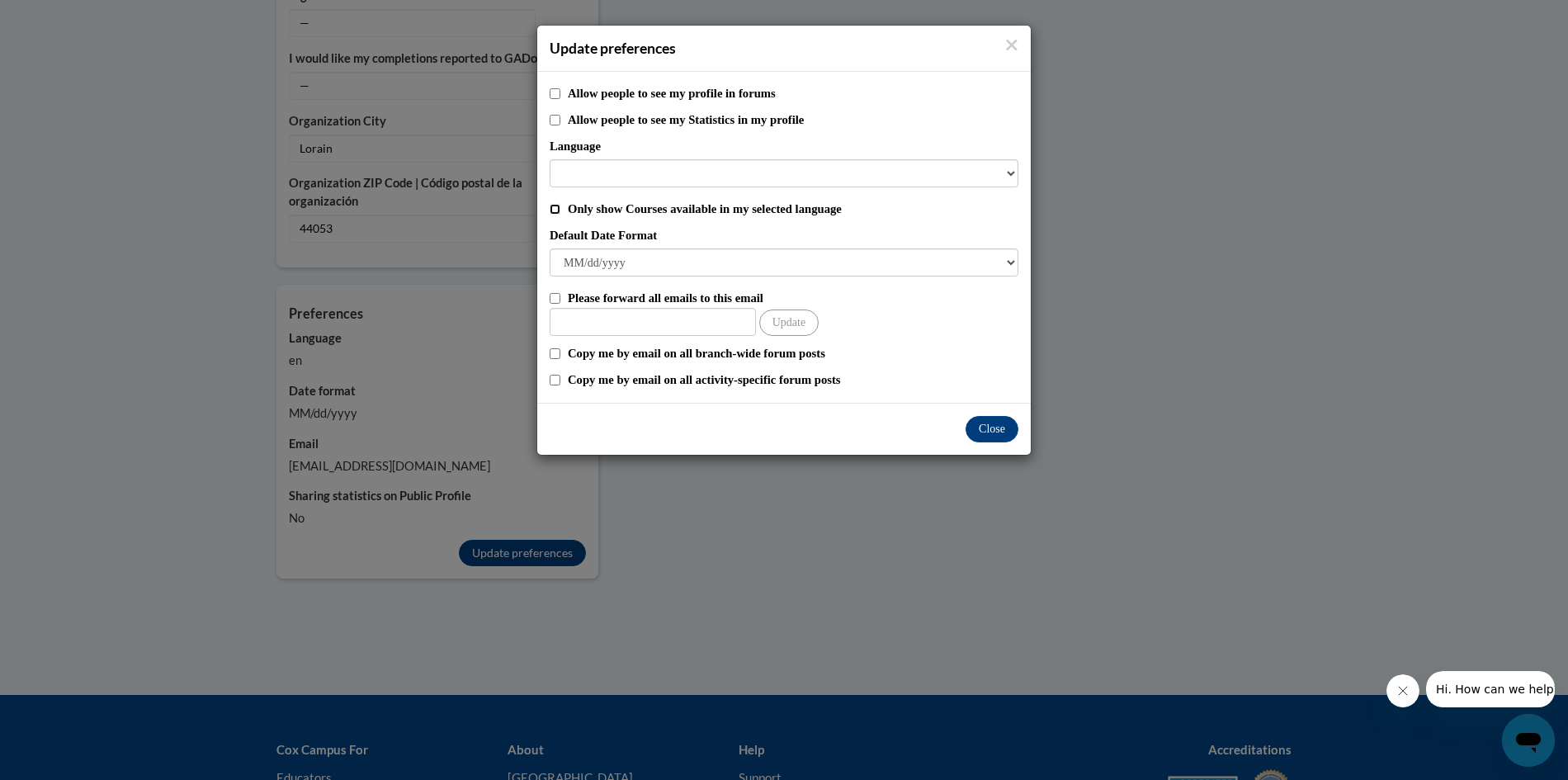
click at [553, 209] on input "Only show Courses available in my selected language" at bounding box center [554, 209] width 11 height 11
checkbox input "true"
click at [996, 436] on button "Close" at bounding box center [992, 429] width 53 height 27
